Goal: Task Accomplishment & Management: Complete application form

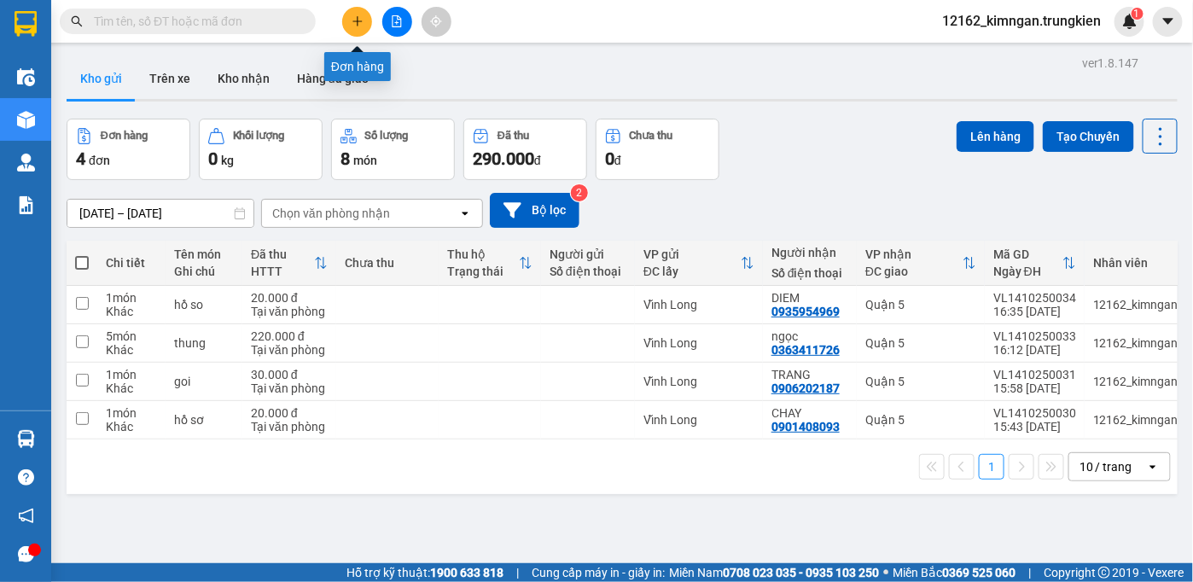
click at [359, 26] on icon "plus" at bounding box center [358, 21] width 12 height 12
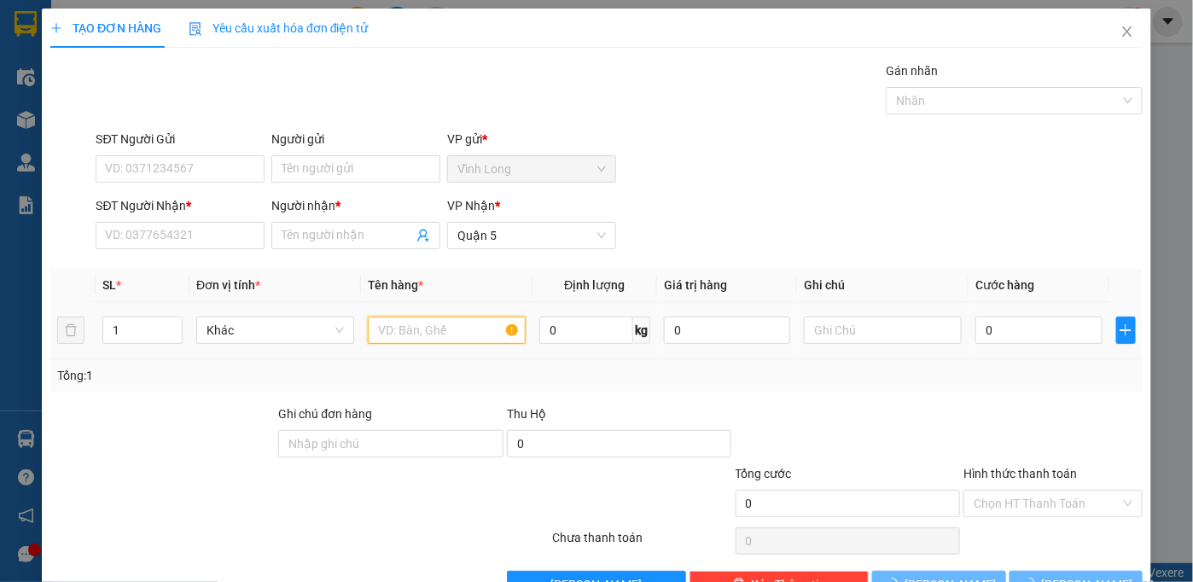
click at [467, 323] on input "text" at bounding box center [447, 330] width 158 height 27
type input "gói"
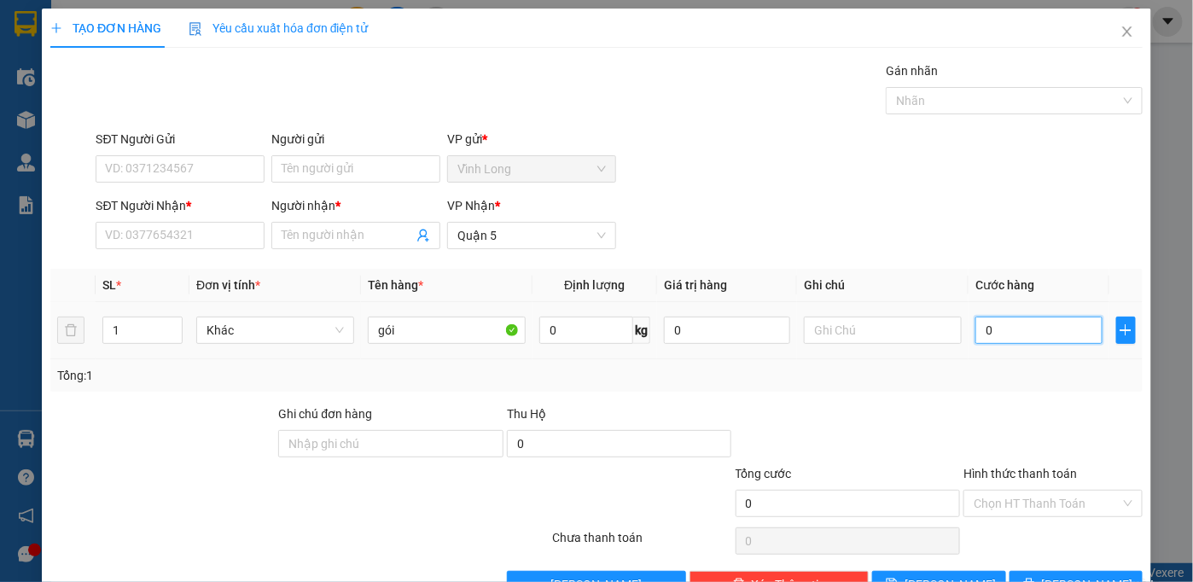
click at [995, 330] on input "0" at bounding box center [1039, 330] width 126 height 27
type input "2"
type input "20"
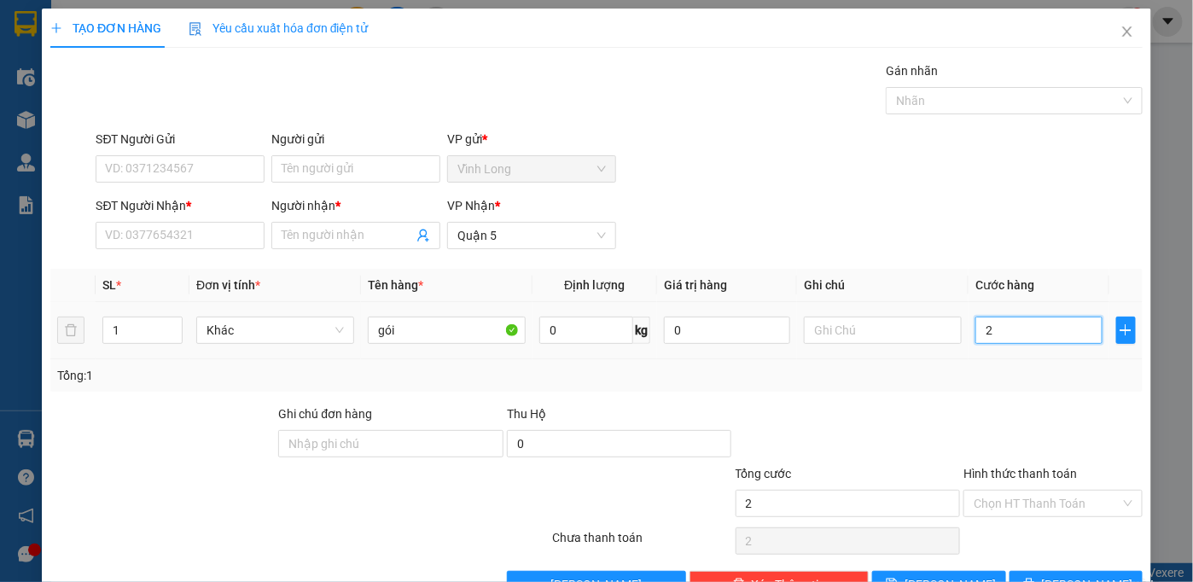
type input "20"
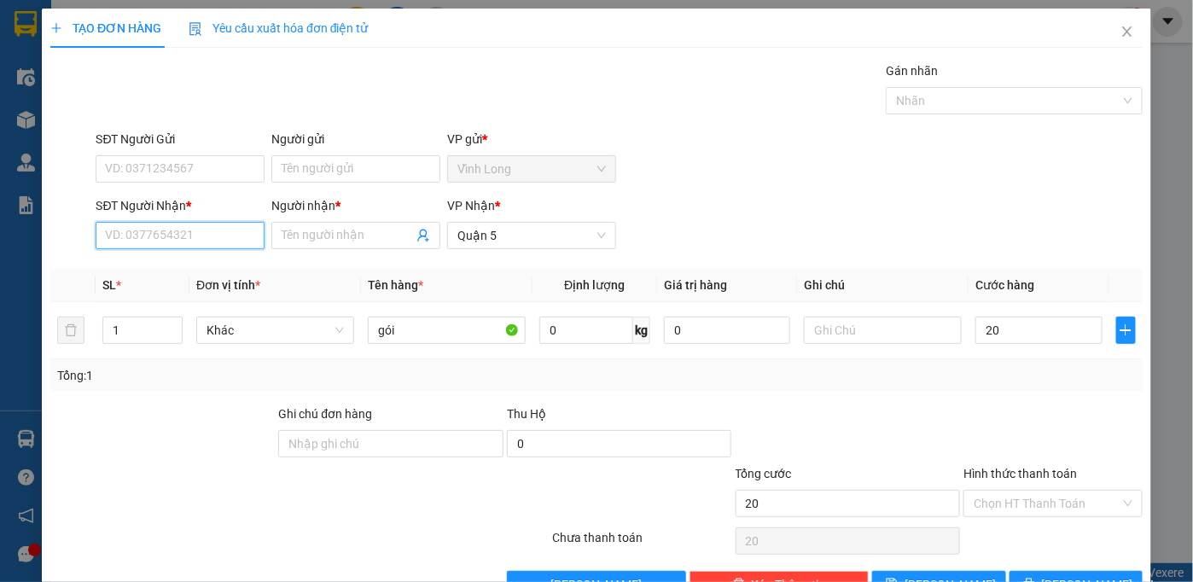
type input "20.000"
drag, startPoint x: 133, startPoint y: 235, endPoint x: 130, endPoint y: 213, distance: 21.6
click at [131, 234] on input "SĐT Người Nhận *" at bounding box center [180, 235] width 169 height 27
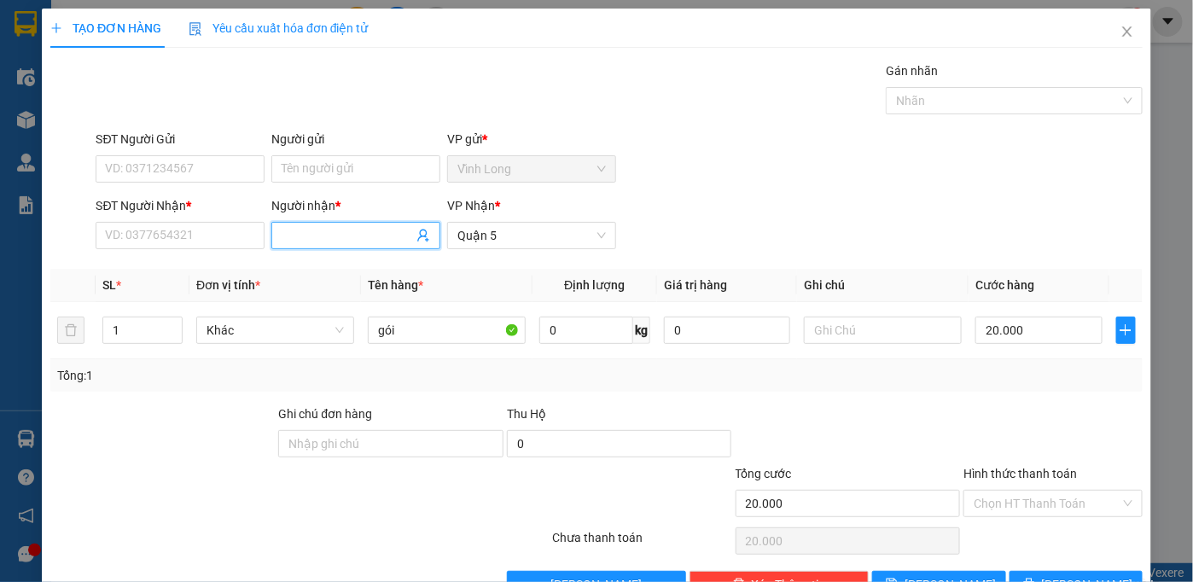
click at [295, 234] on input "Người nhận *" at bounding box center [347, 235] width 131 height 19
type input "hào"
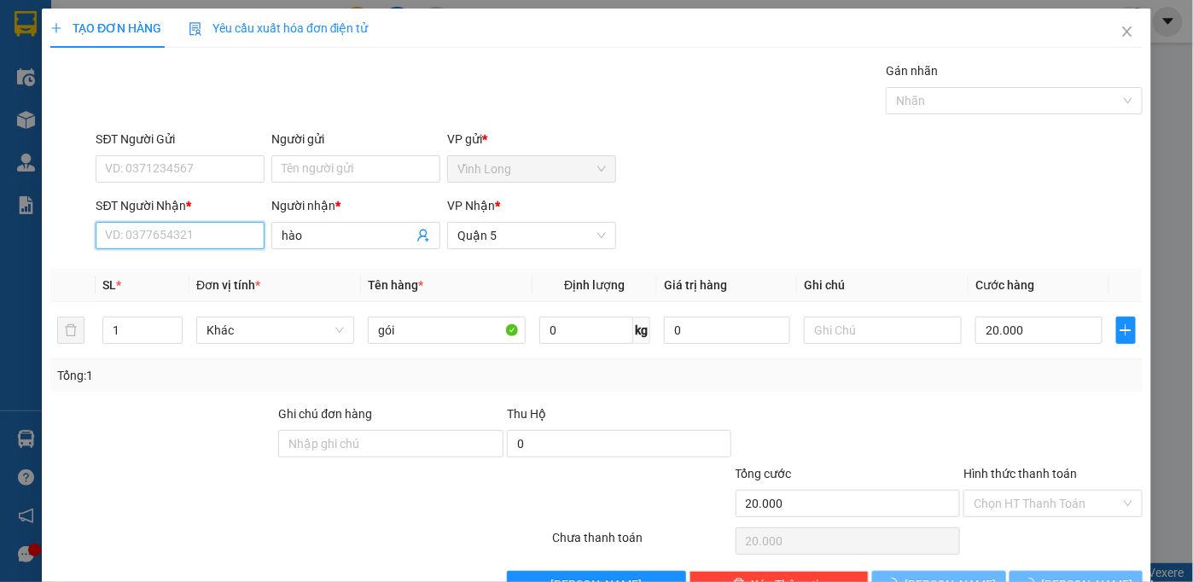
click at [120, 239] on input "SĐT Người Nhận *" at bounding box center [180, 235] width 169 height 27
click at [166, 266] on div "0795999964 - hào" at bounding box center [178, 269] width 147 height 19
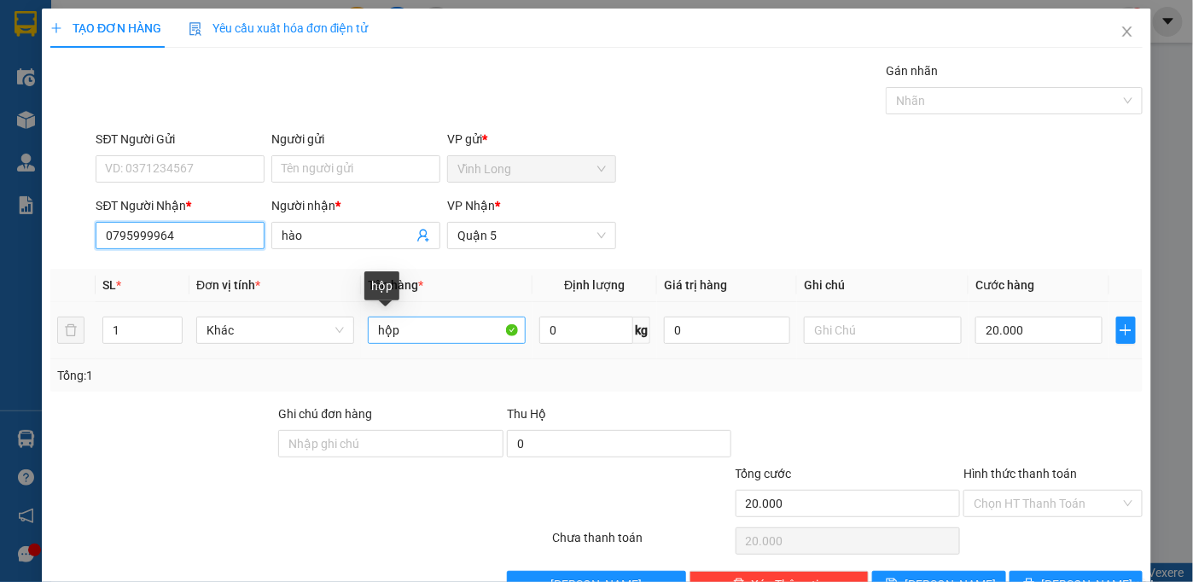
type input "0795999964"
click at [443, 333] on input "hộp" at bounding box center [447, 330] width 158 height 27
type input "h"
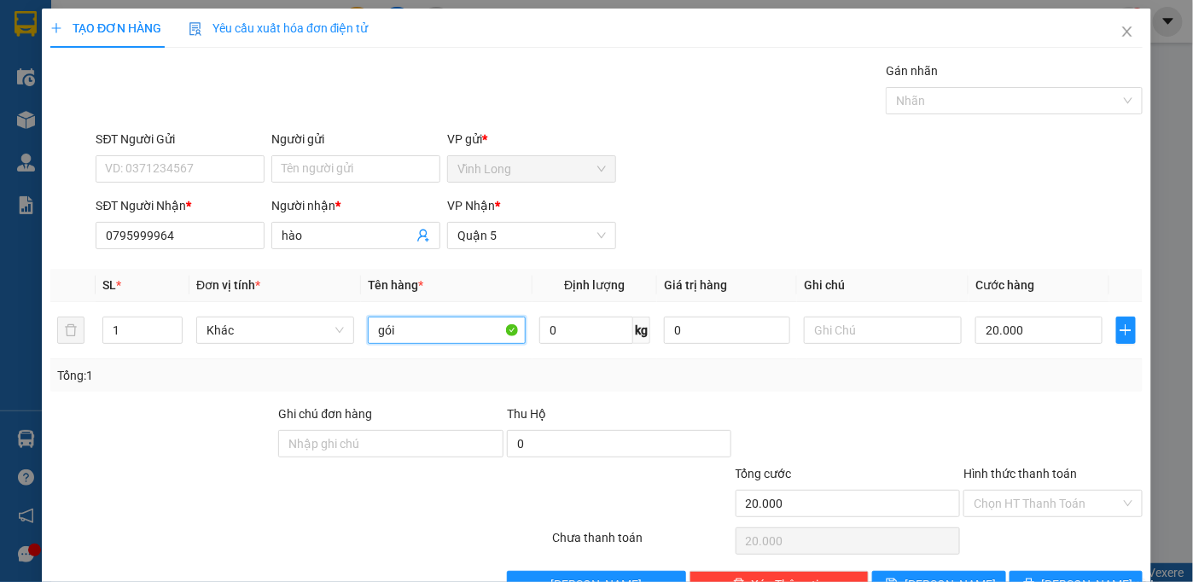
scroll to position [48, 0]
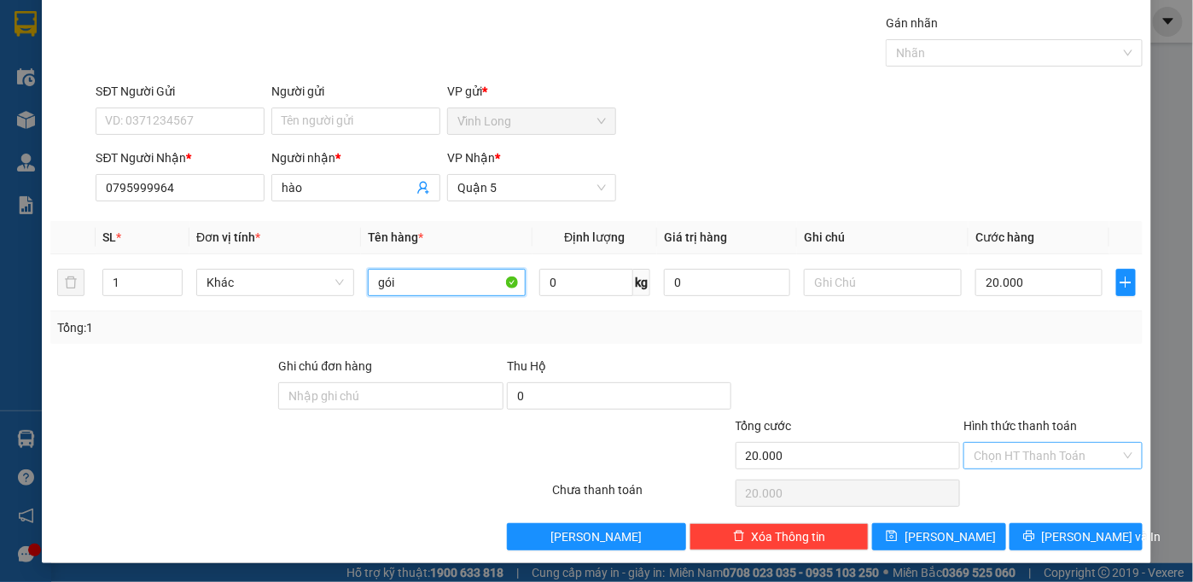
type input "gói"
click at [1048, 453] on input "Hình thức thanh toán" at bounding box center [1047, 456] width 147 height 26
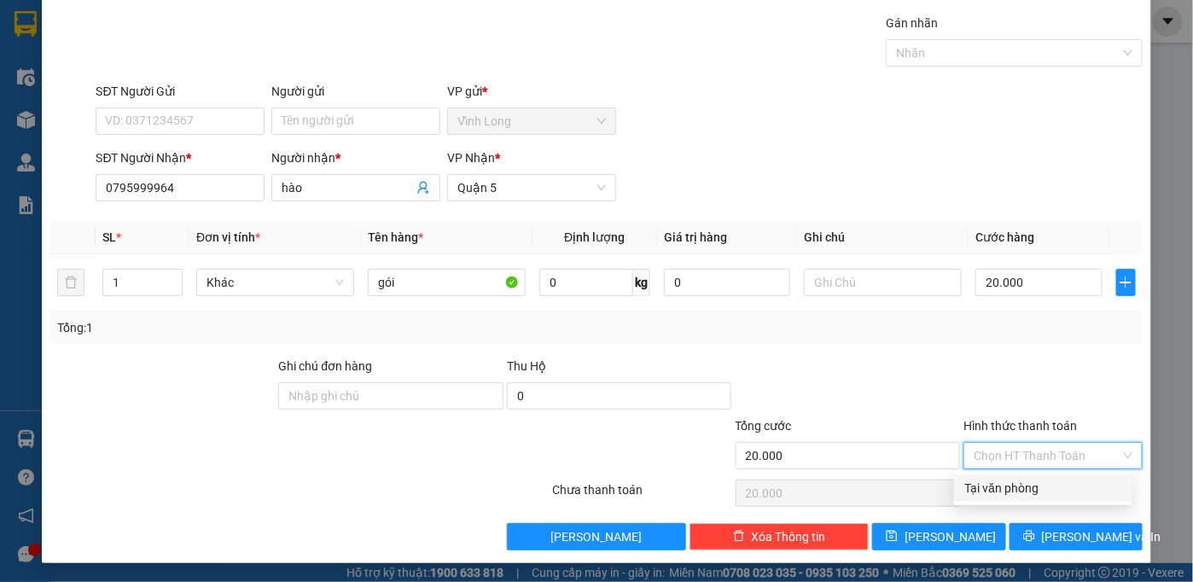
click at [1026, 487] on div "Tại văn phòng" at bounding box center [1043, 488] width 157 height 19
type input "0"
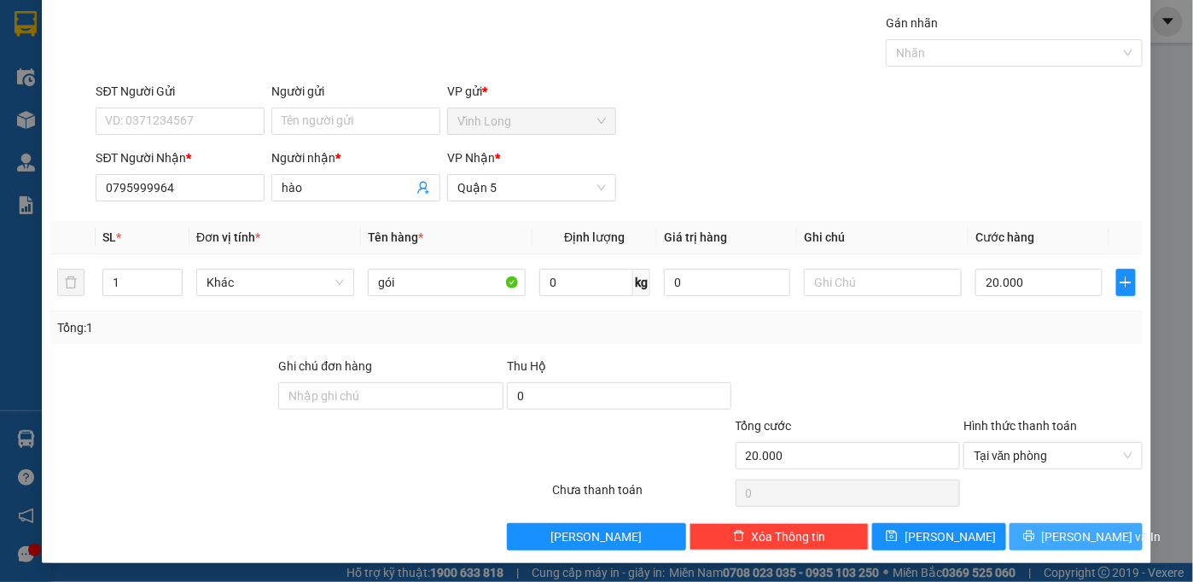
click at [1074, 535] on span "[PERSON_NAME] và In" at bounding box center [1102, 537] width 120 height 19
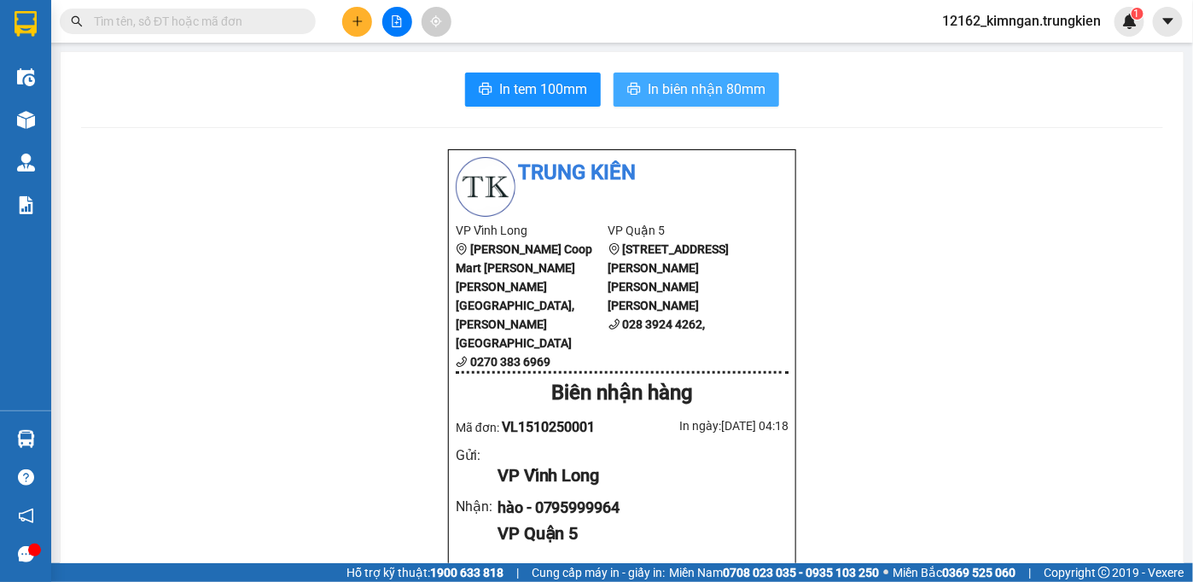
click at [687, 94] on span "In biên nhận 80mm" at bounding box center [707, 89] width 118 height 21
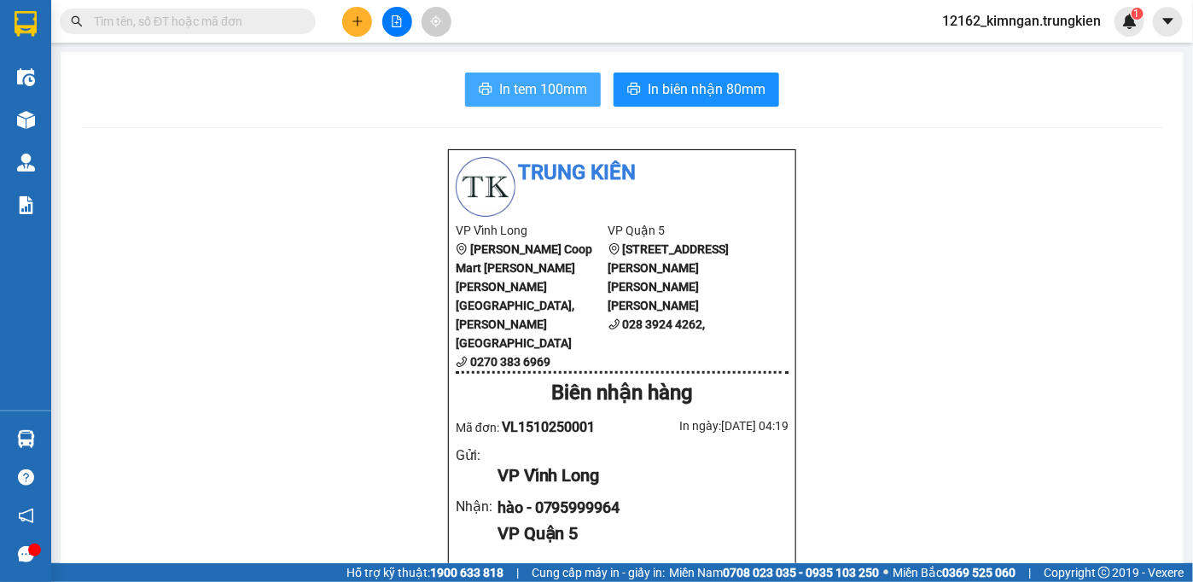
click at [577, 87] on span "In tem 100mm" at bounding box center [543, 89] width 88 height 21
